Goal: Check status: Check status

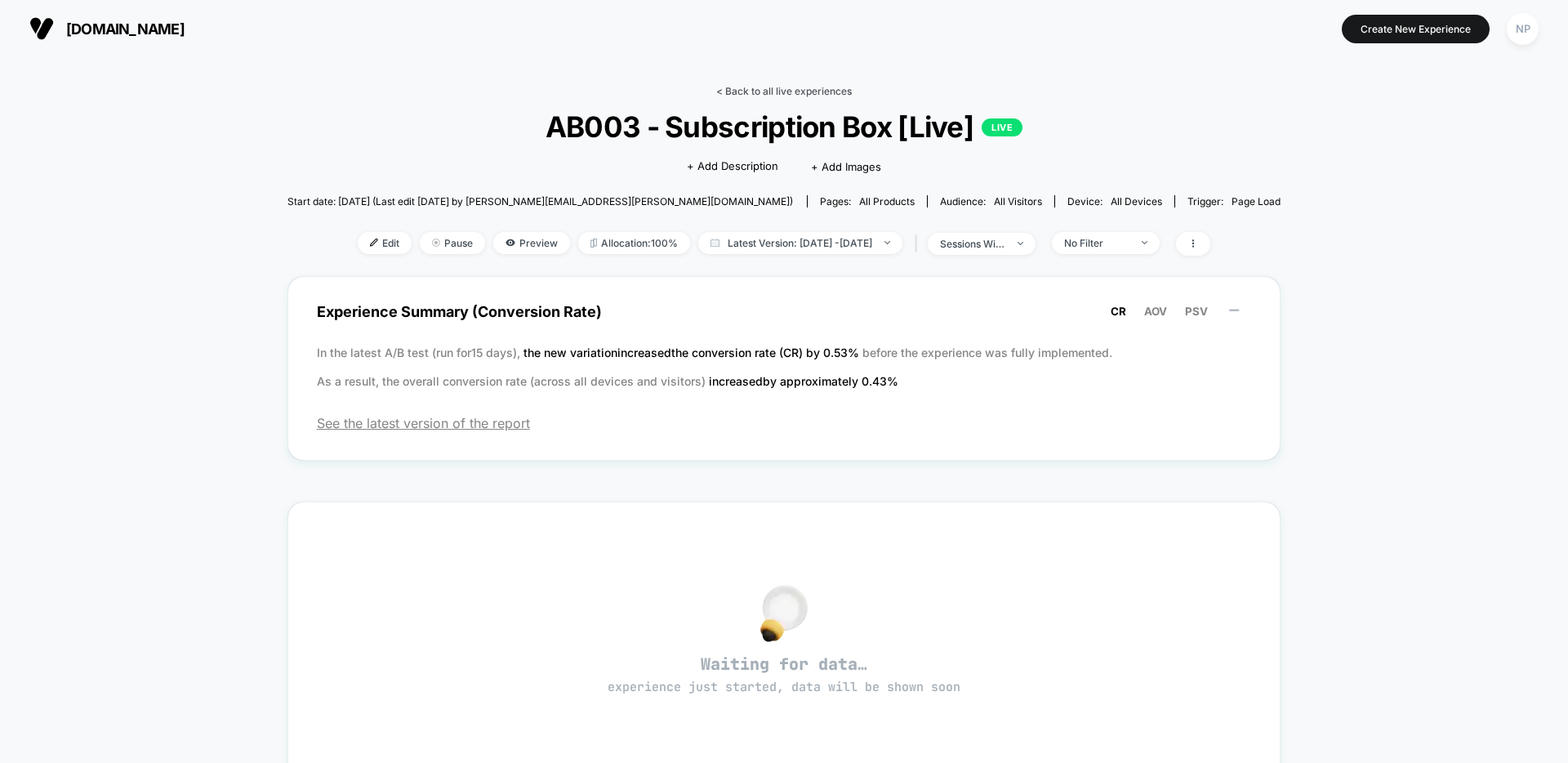
click at [783, 87] on link "< Back to all live experiences" at bounding box center [784, 91] width 135 height 12
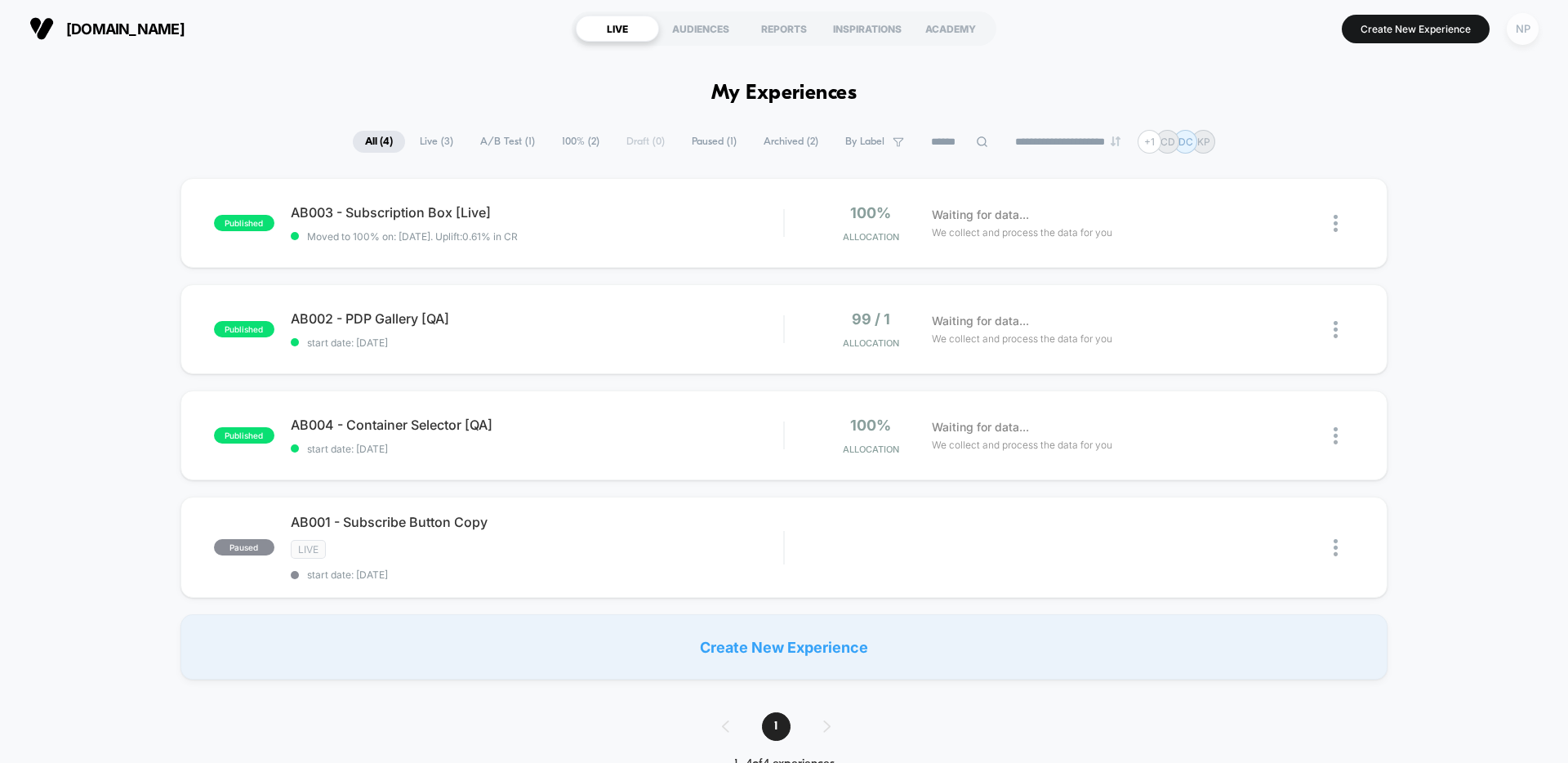
click at [1518, 38] on div "NP" at bounding box center [1523, 28] width 32 height 32
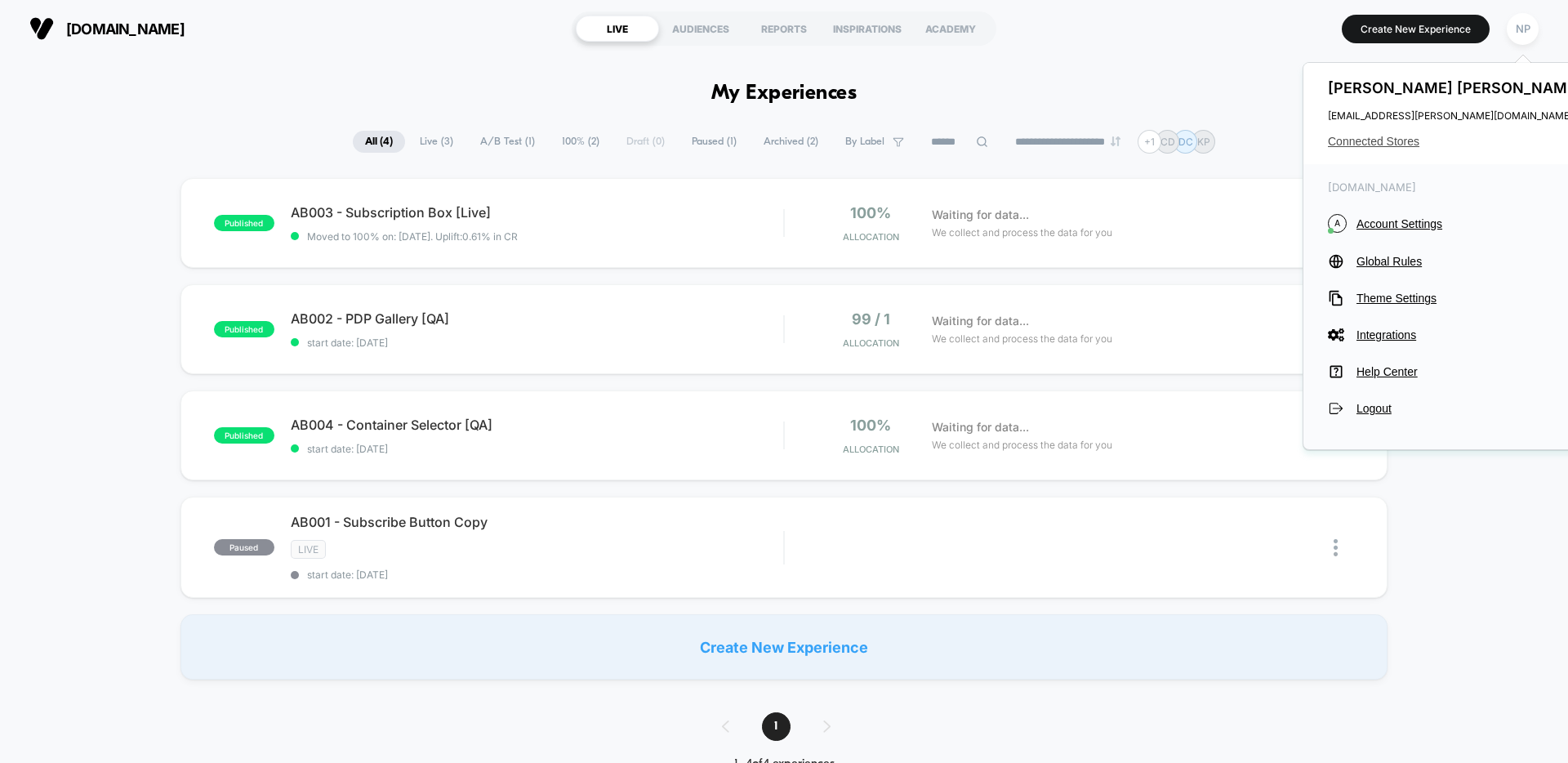
click at [1378, 141] on span "Connected Stores" at bounding box center [1457, 141] width 258 height 13
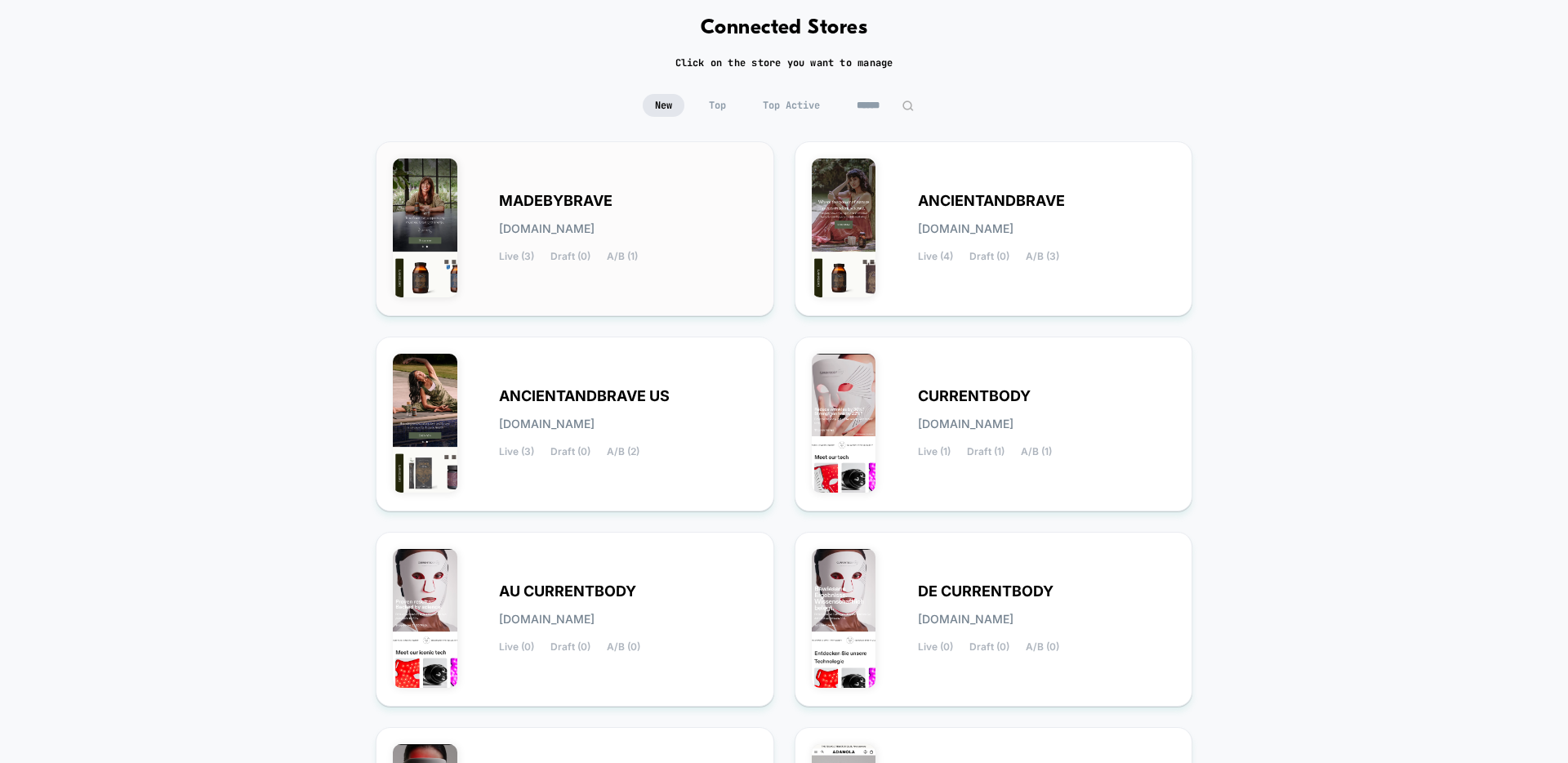
scroll to position [152, 0]
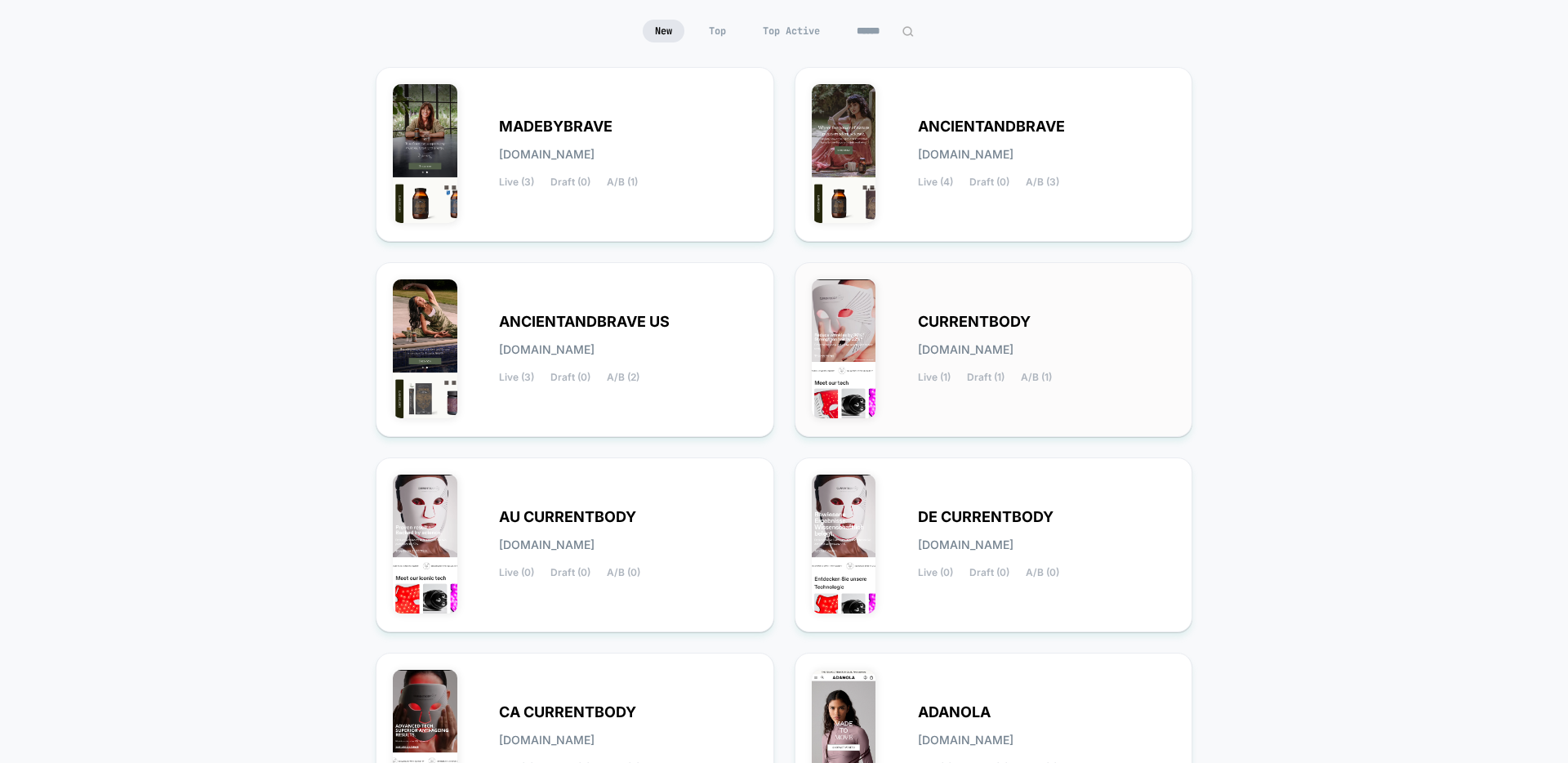
click at [1021, 373] on span "A/B (1)" at bounding box center [1037, 377] width 31 height 12
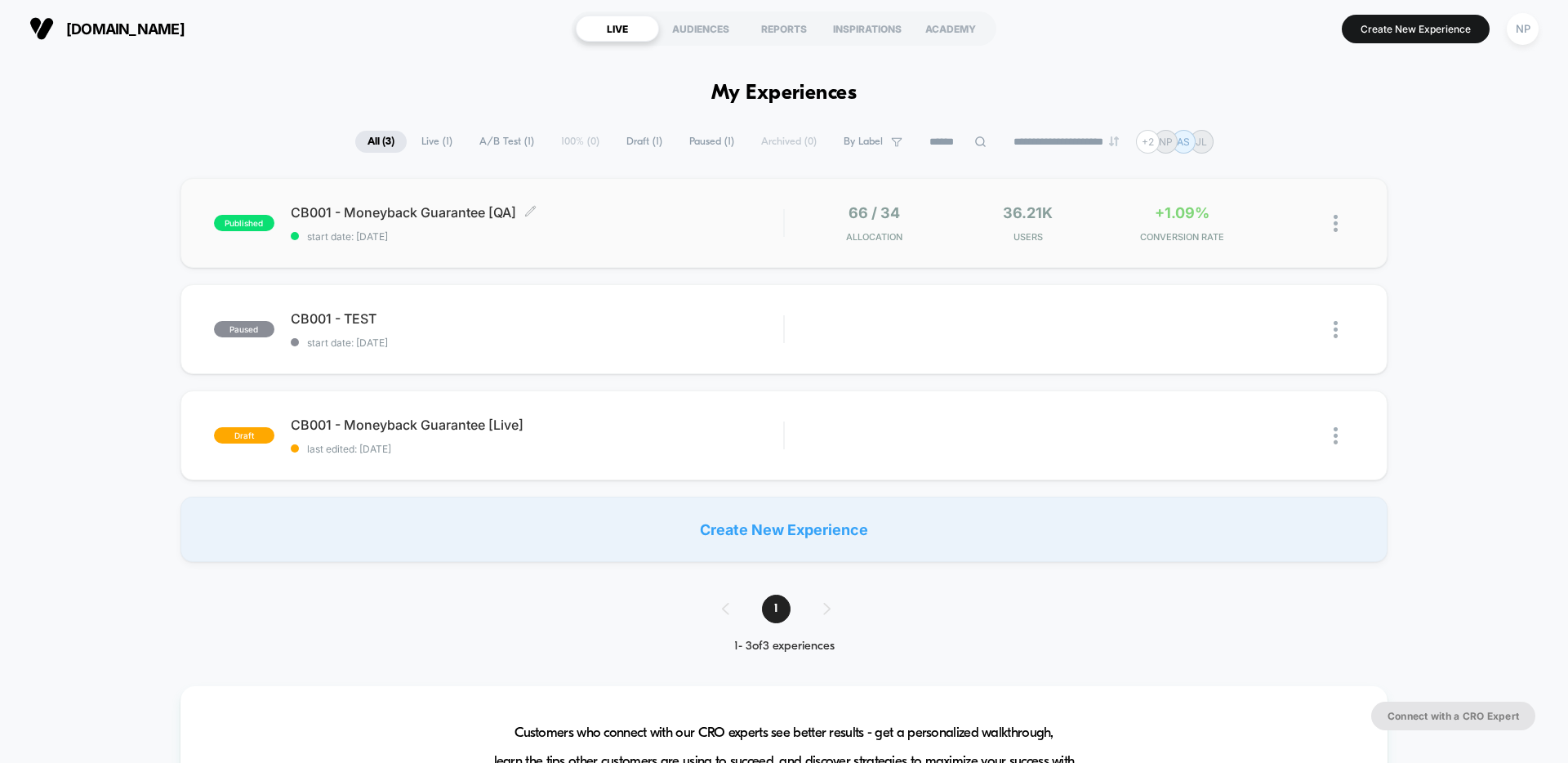
click at [598, 233] on span "start date: [DATE]" at bounding box center [537, 236] width 493 height 12
